Goal: Transaction & Acquisition: Subscribe to service/newsletter

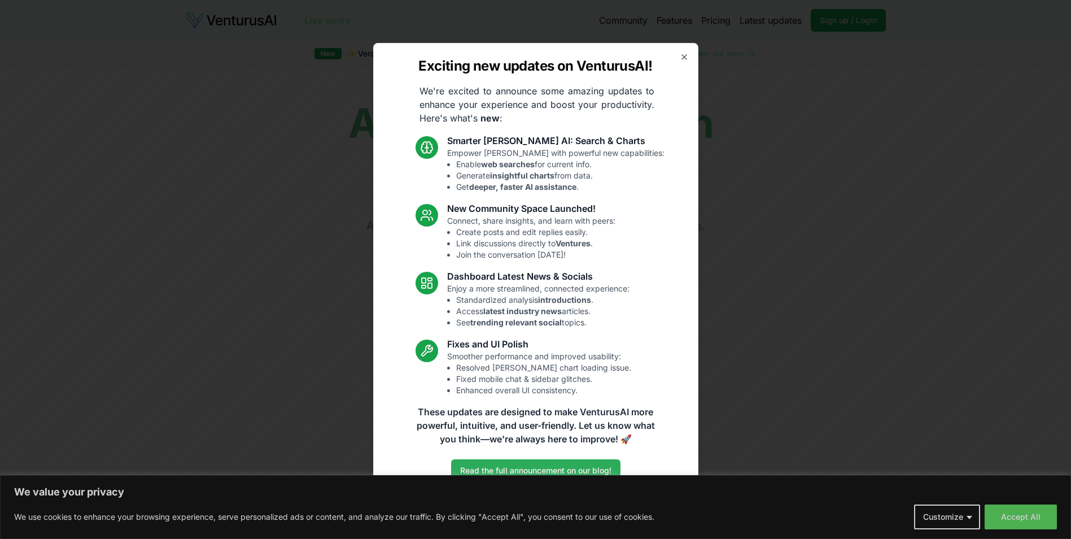
click at [520, 467] on link "Read the full announcement on our blog!" at bounding box center [535, 470] width 169 height 23
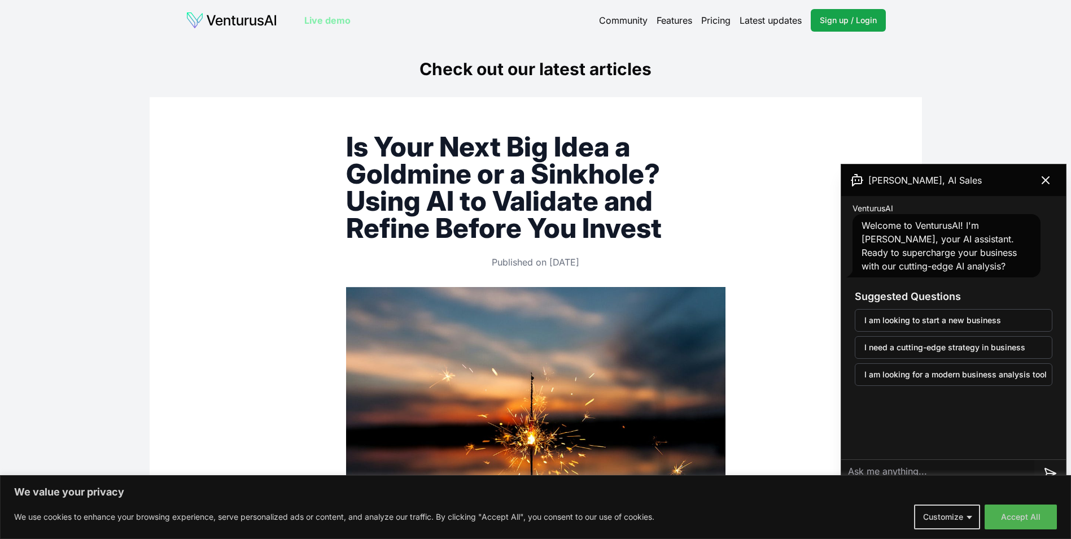
click at [702, 21] on link "Pricing" at bounding box center [715, 21] width 29 height 14
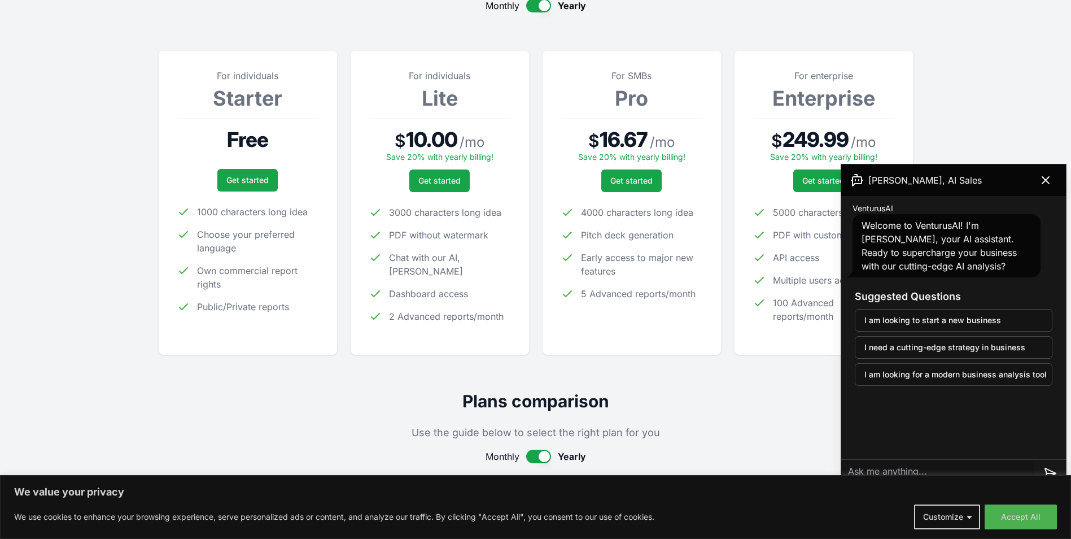
scroll to position [169, 0]
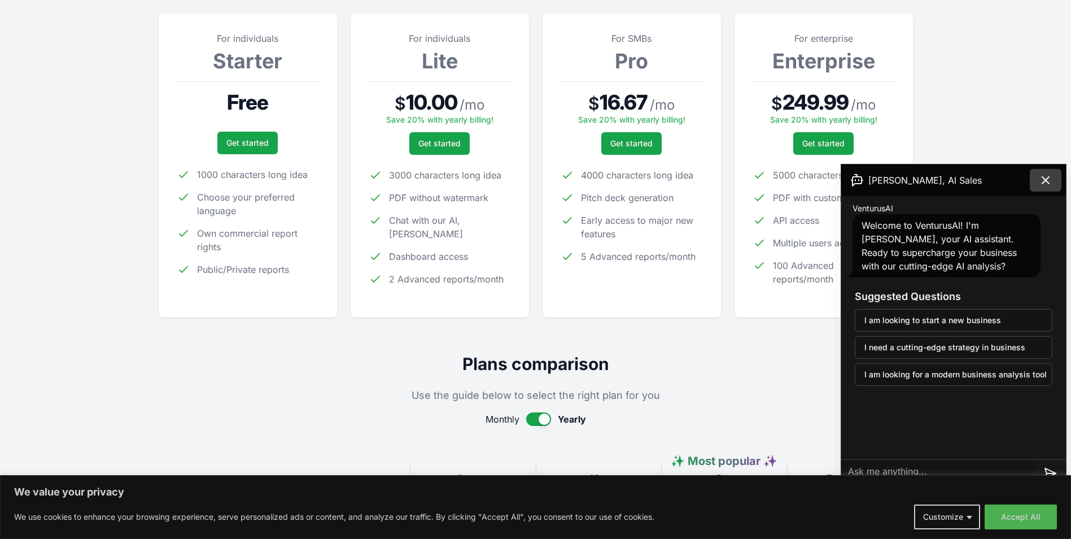
click at [831, 177] on button at bounding box center [1046, 180] width 32 height 23
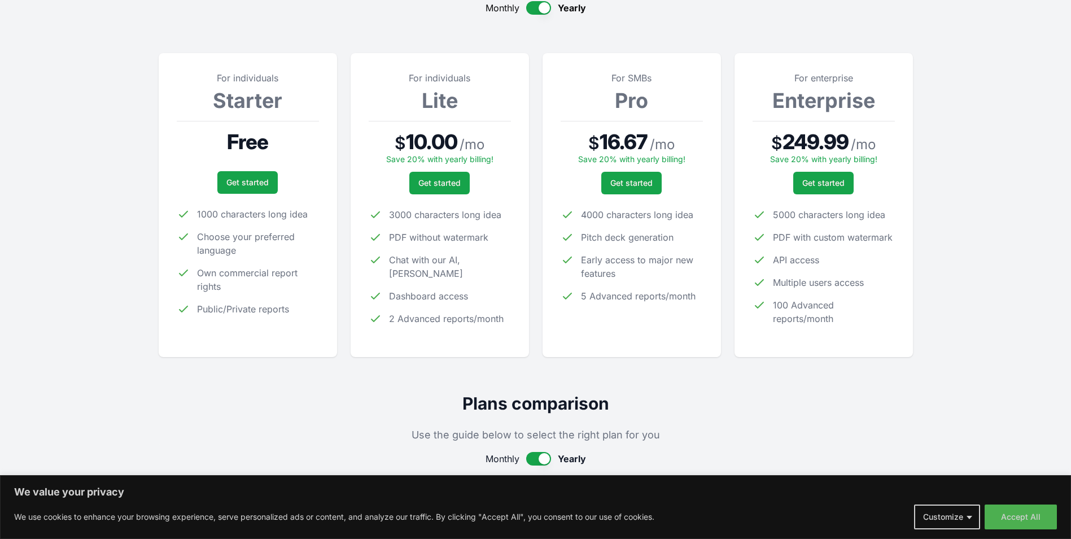
scroll to position [113, 0]
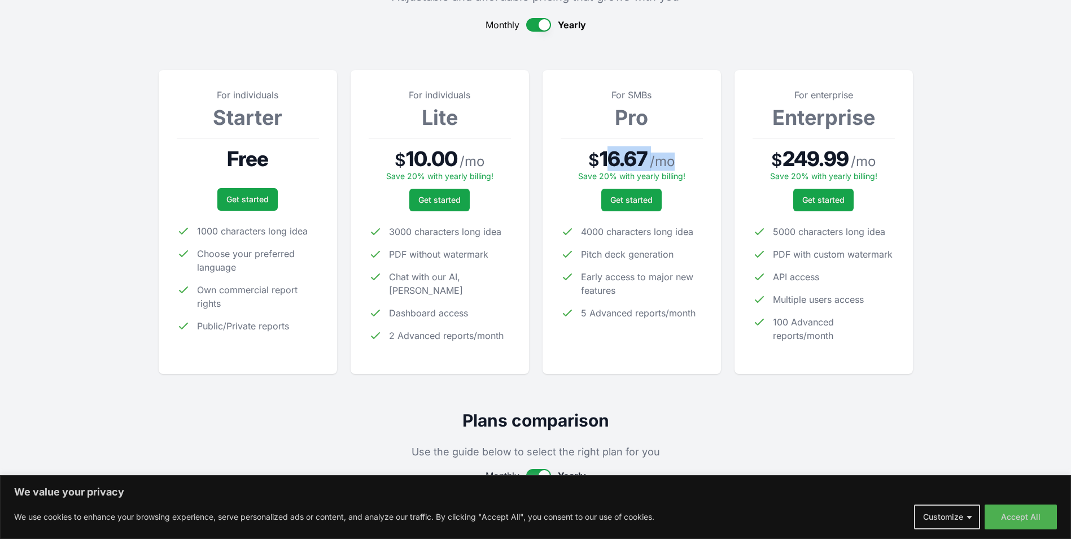
drag, startPoint x: 606, startPoint y: 156, endPoint x: 688, endPoint y: 154, distance: 81.9
click at [688, 154] on div "$ 16.67 / mo" at bounding box center [632, 158] width 142 height 23
click at [617, 247] on ul "4000 characters long idea Pitch deck generation Early access to major new featu…" at bounding box center [632, 272] width 142 height 95
drag, startPoint x: 583, startPoint y: 316, endPoint x: 673, endPoint y: 313, distance: 90.4
click at [673, 313] on span "5 Advanced reports/month" at bounding box center [638, 313] width 115 height 14
